Goal: Task Accomplishment & Management: Complete application form

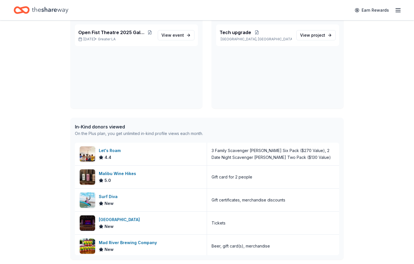
scroll to position [57, 0]
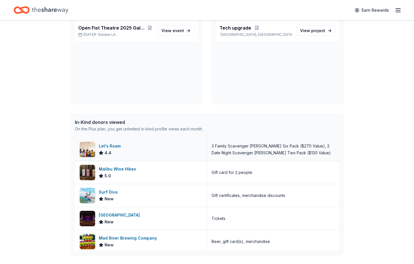
click at [186, 150] on div "Let's Roam 4.4" at bounding box center [141, 149] width 132 height 23
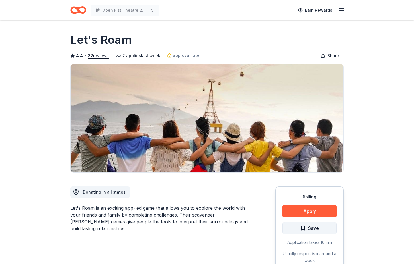
click at [312, 227] on span "Save" at bounding box center [313, 228] width 11 height 7
click at [280, 20] on header "Open Fist Theatre 2025 Gala: A Night at the [GEOGRAPHIC_DATA]" at bounding box center [207, 10] width 414 height 20
click at [83, 9] on icon "Home" at bounding box center [78, 9] width 16 height 13
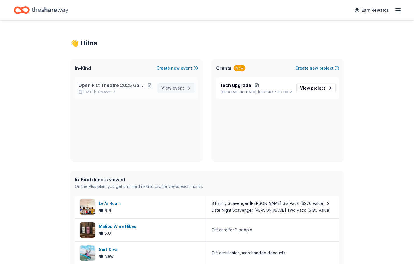
click at [165, 92] on link "View event" at bounding box center [176, 88] width 37 height 10
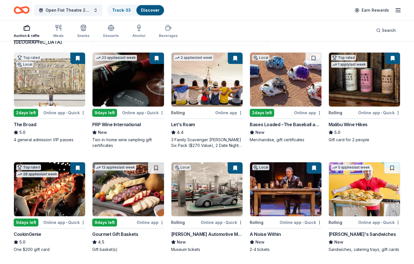
scroll to position [57, 0]
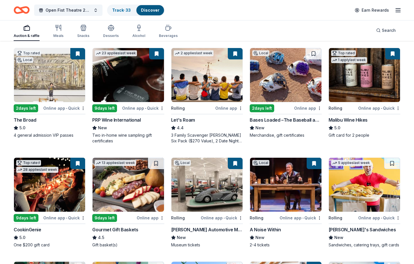
click at [234, 56] on button at bounding box center [235, 53] width 15 height 11
click at [233, 60] on img at bounding box center [206, 75] width 71 height 54
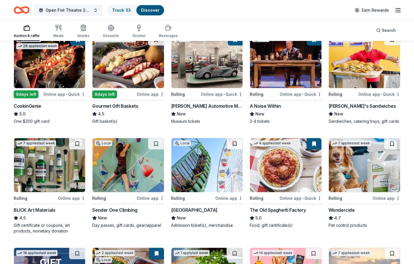
scroll to position [183, 0]
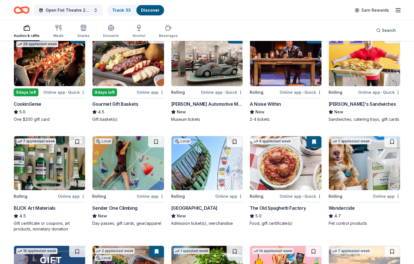
click at [128, 73] on img at bounding box center [127, 59] width 71 height 54
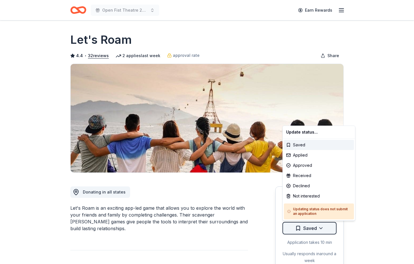
click at [320, 227] on html "Open Fist Theatre 2025 Gala: A Night at the Museum Earn Rewards Rolling Share L…" at bounding box center [207, 132] width 414 height 264
click at [313, 152] on div "Applied" at bounding box center [319, 155] width 70 height 10
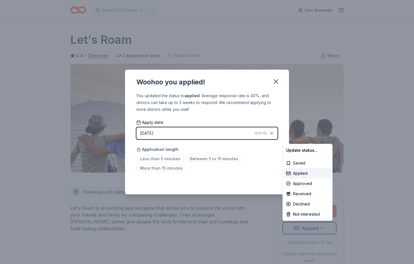
click at [276, 80] on html "Open Fist Theatre 2025 Gala: A Night at the Museum Earn Rewards Rolling Share L…" at bounding box center [207, 132] width 414 height 264
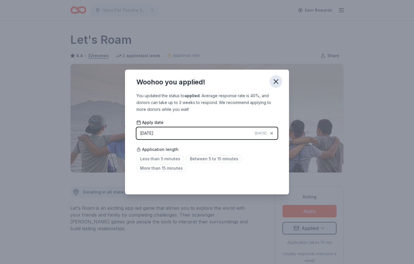
click at [277, 81] on icon "button" at bounding box center [276, 82] width 4 height 4
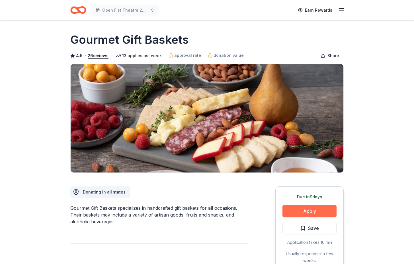
click at [318, 207] on button "Apply" at bounding box center [309, 211] width 54 height 13
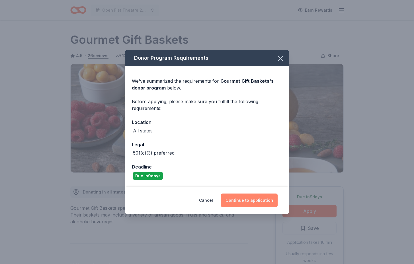
click at [253, 198] on button "Continue to application" at bounding box center [249, 201] width 57 height 14
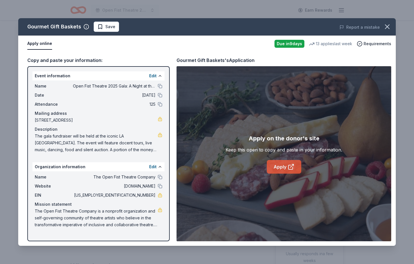
click at [288, 168] on icon at bounding box center [290, 167] width 7 height 7
click at [102, 25] on span "Save" at bounding box center [106, 26] width 18 height 7
click at [113, 28] on html "Open Fist Theatre 2025 Gala: A Night at the Museum Earn Rewards Due in 9 days S…" at bounding box center [207, 132] width 414 height 264
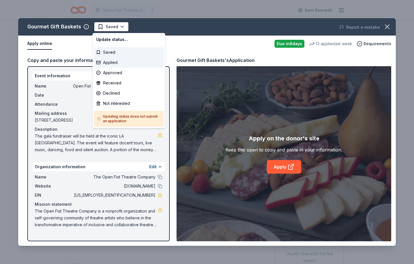
click at [117, 62] on div "Applied" at bounding box center [129, 62] width 70 height 10
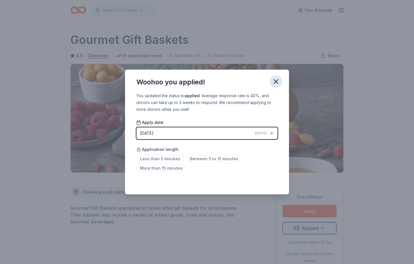
click at [275, 81] on icon "button" at bounding box center [276, 82] width 4 height 4
